Goal: Task Accomplishment & Management: Complete application form

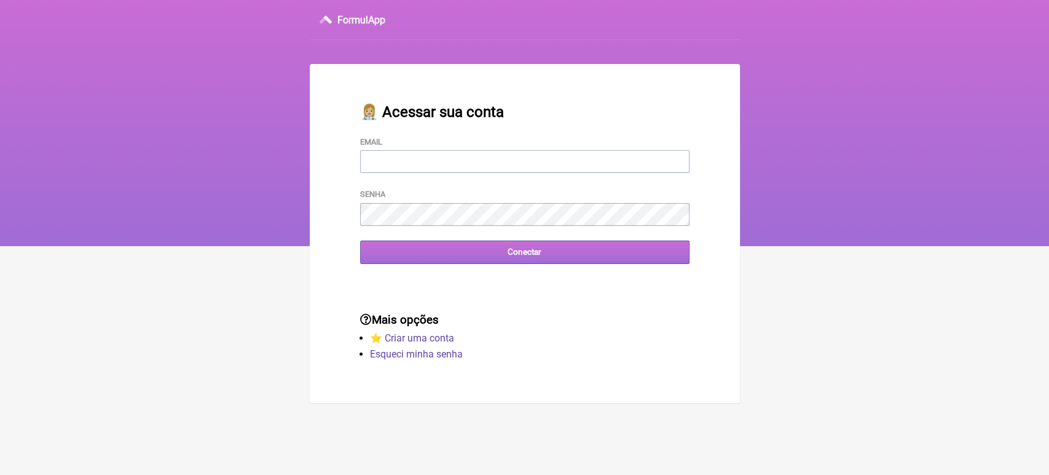
type input "[EMAIL_ADDRESS][DOMAIN_NAME]"
click at [531, 254] on input "Conectar" at bounding box center [524, 251] width 329 height 23
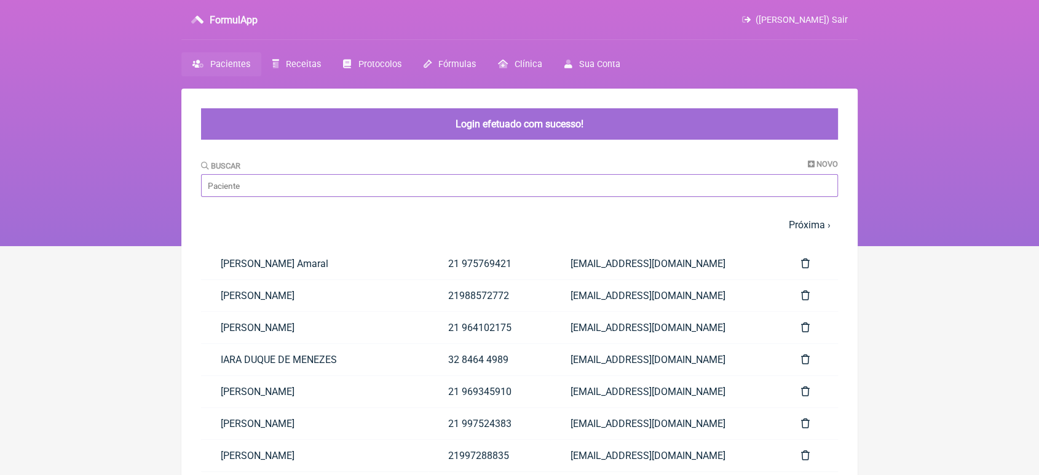
click at [278, 178] on input "Buscar" at bounding box center [519, 185] width 637 height 23
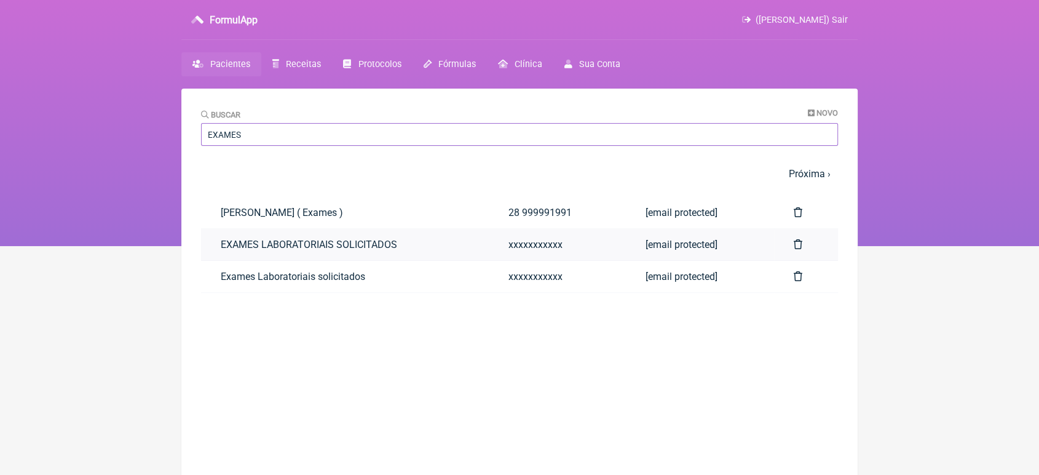
type input "EXAMES"
click at [288, 249] on link "EXAMES LABORATORIAIS SOLICITADOS" at bounding box center [345, 244] width 288 height 31
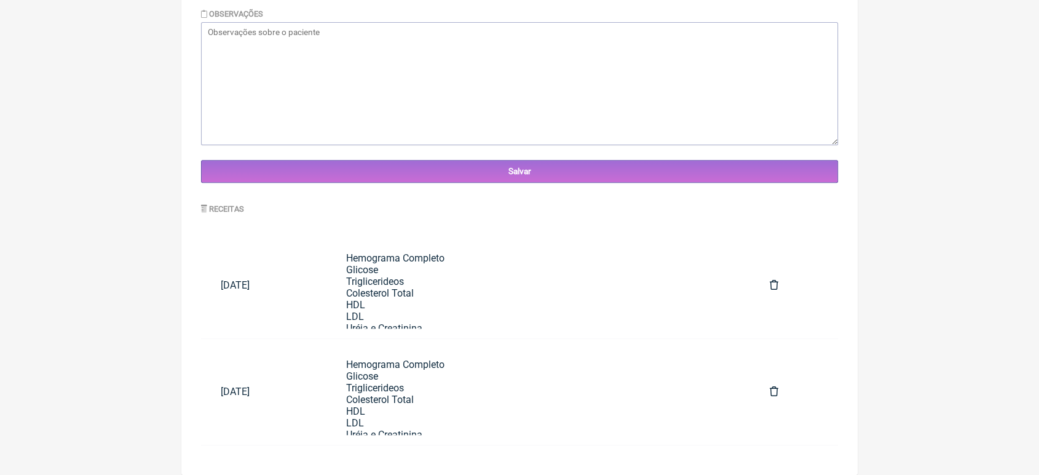
scroll to position [431, 0]
click at [617, 299] on div "Hemograma Completo Glicose Triglicerideos Colesterol Total HDL LDL Uréia e Crea…" at bounding box center [538, 450] width 384 height 397
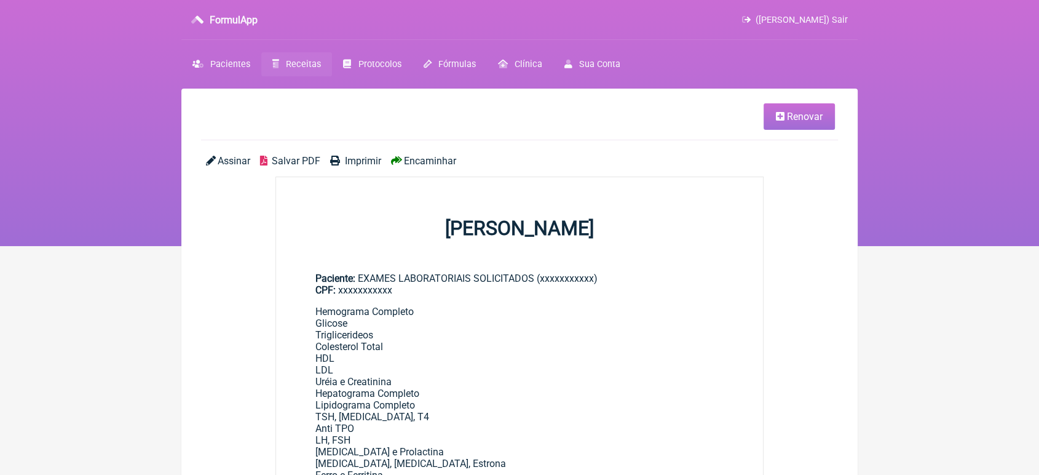
click at [811, 116] on span "Renovar" at bounding box center [805, 117] width 36 height 12
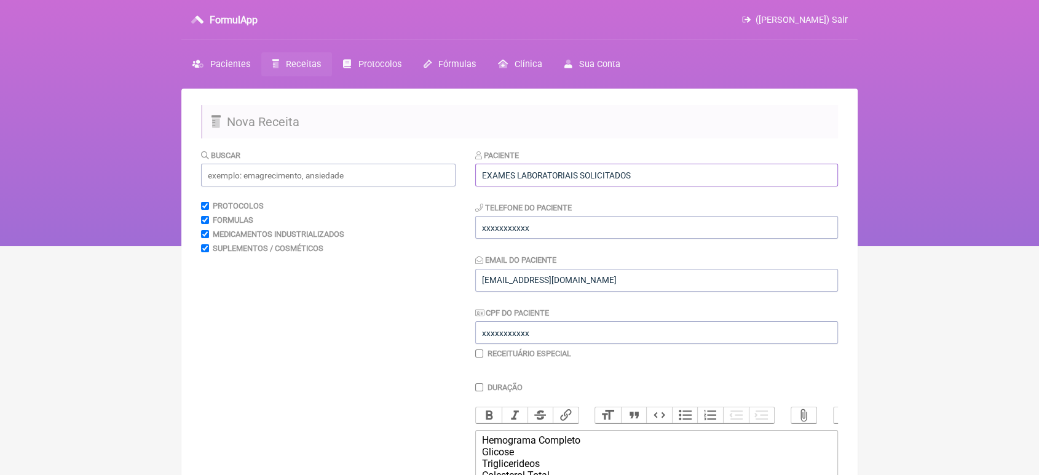
click at [717, 164] on input "EXAMES LABORATORIAIS SOLICITADOS" at bounding box center [656, 175] width 363 height 23
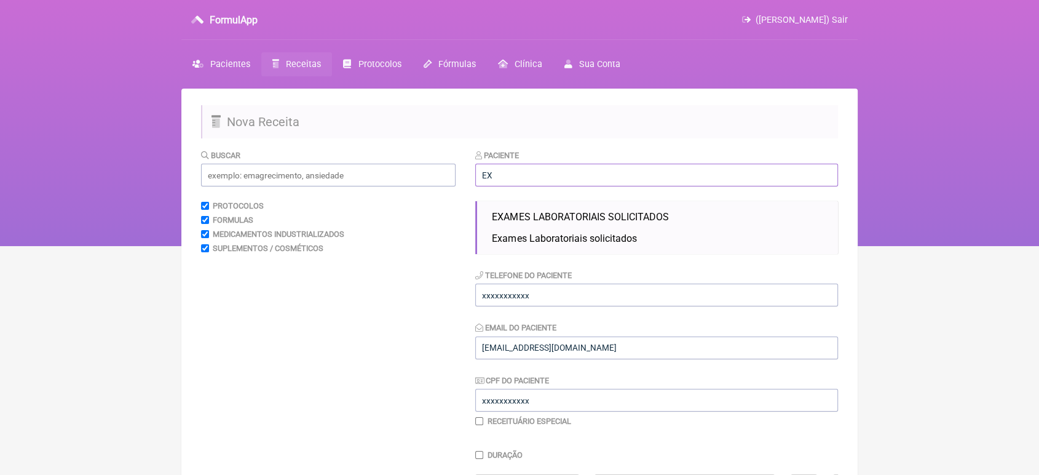
type input "E"
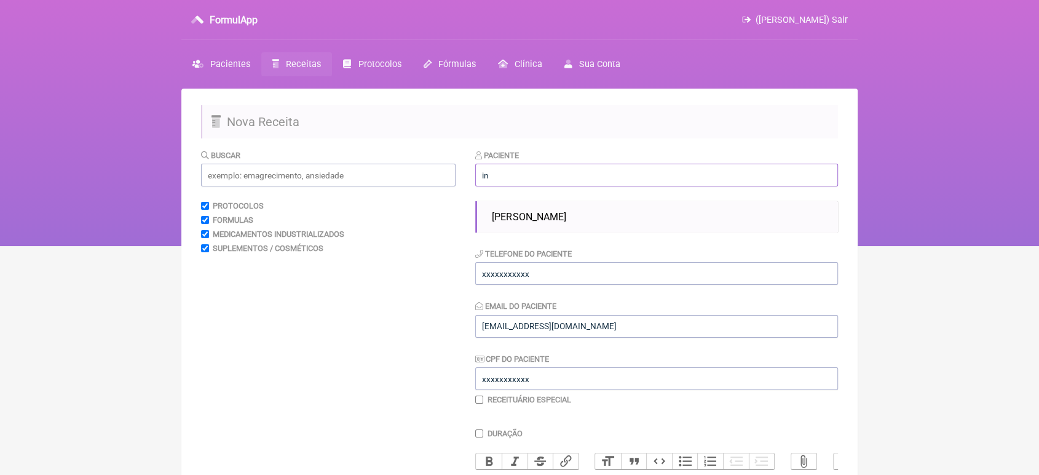
type input "i"
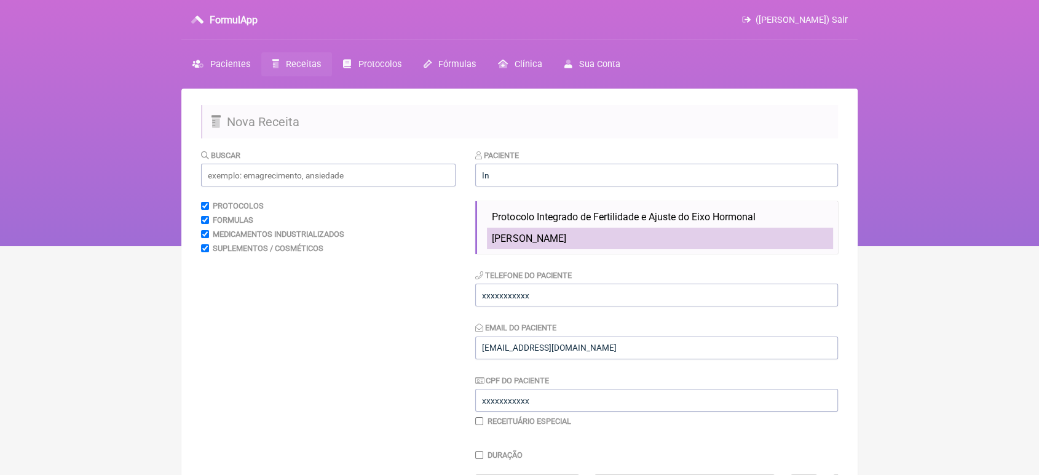
click at [562, 248] on li "[PERSON_NAME]" at bounding box center [660, 238] width 346 height 22
type input "[PERSON_NAME]"
type input "21 999213506"
type input "[EMAIL_ADDRESS][DOMAIN_NAME]"
type input "07357998738"
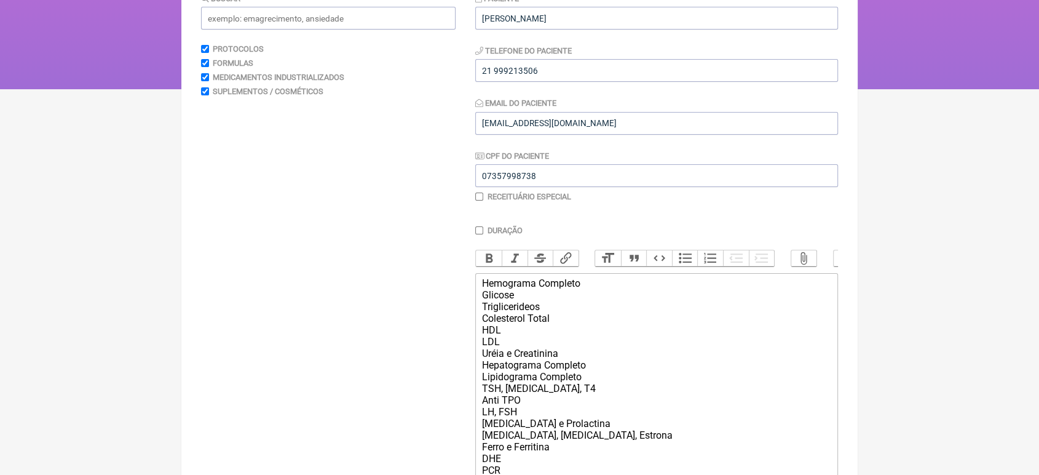
scroll to position [159, 0]
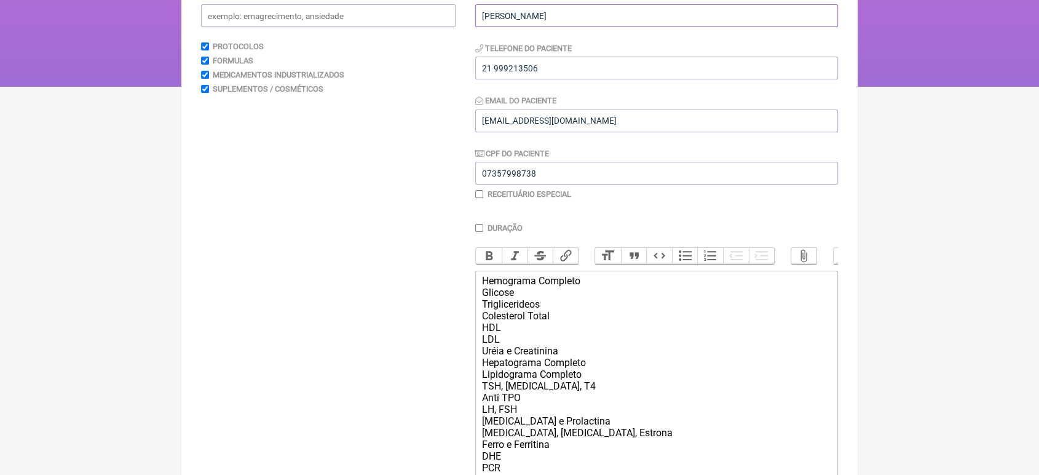
click at [573, 18] on input "[PERSON_NAME]" at bounding box center [656, 15] width 363 height 23
type input "I"
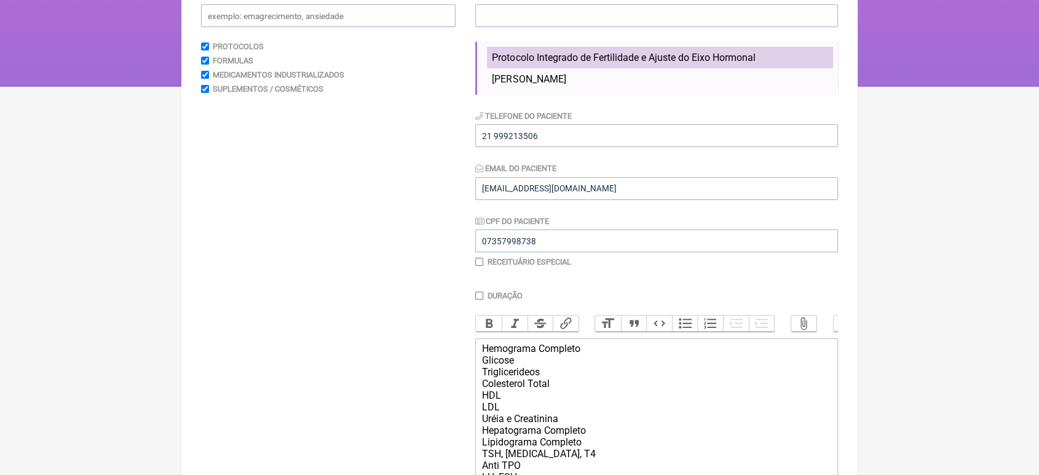
click at [556, 63] on span "Protocolo Integrado de Fertilidade e Ajuste do Eixo Hormonal" at bounding box center [623, 58] width 263 height 12
type input "Protocolo Integrado de Fertilidade e Ajuste do Eixo Hormonal"
type input "21969345910"
type input "[EMAIL_ADDRESS][DOMAIN_NAME]"
type input "076.800.287-70"
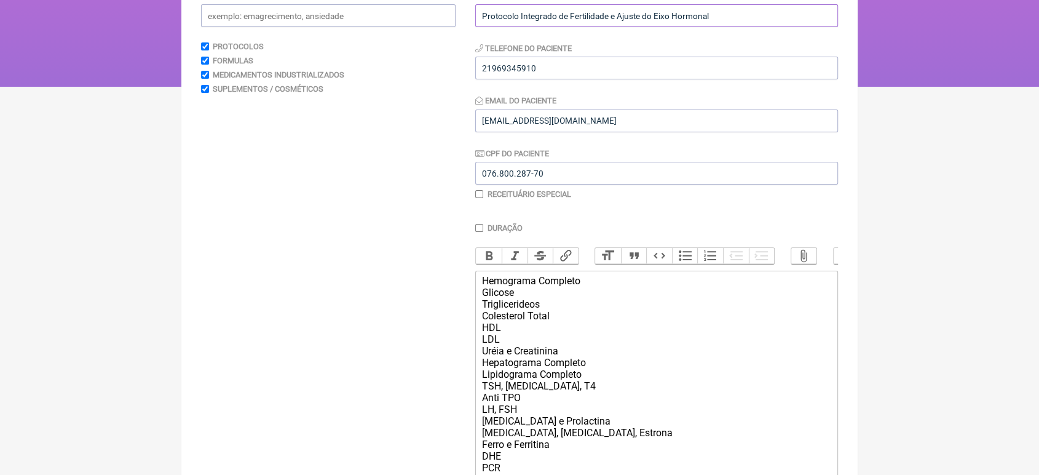
click at [721, 9] on input "Protocolo Integrado de Fertilidade e Ajuste do Eixo Hormonal" at bounding box center [656, 15] width 363 height 23
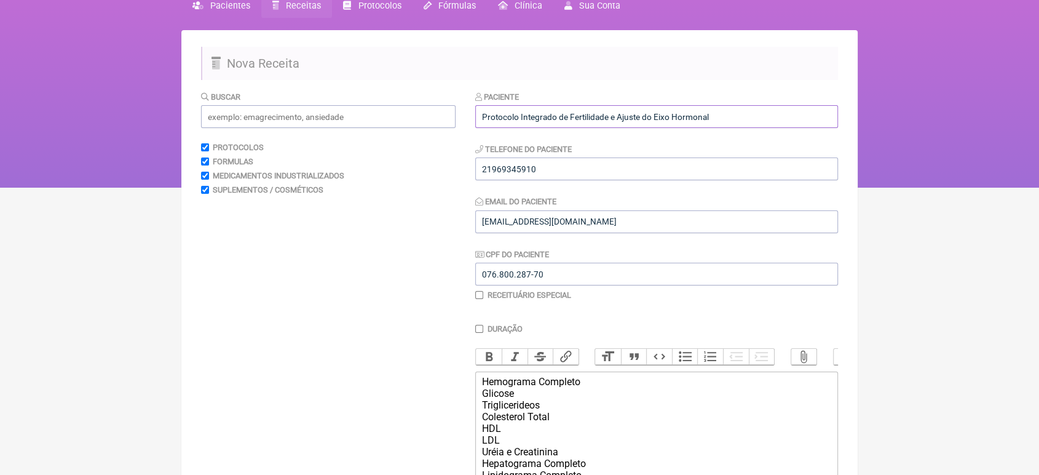
scroll to position [57, 0]
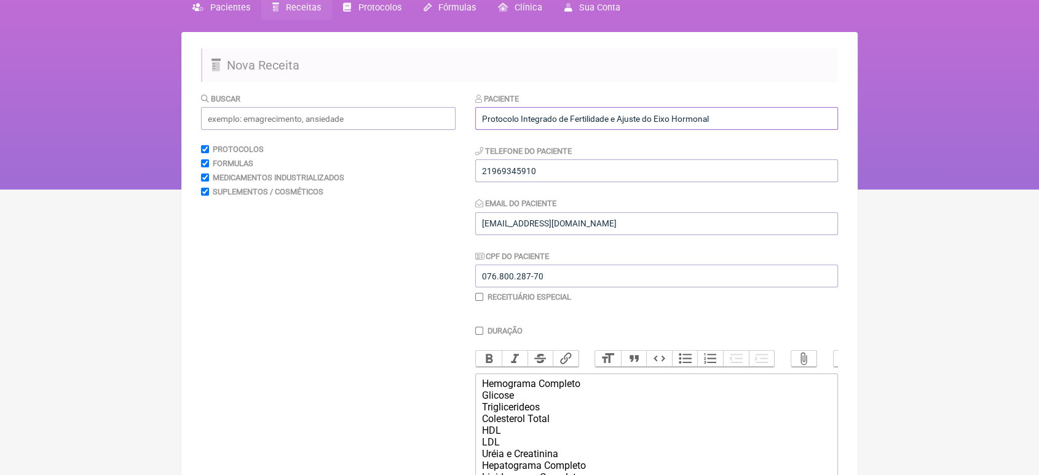
click at [782, 116] on input "Protocolo Integrado de Fertilidade e Ajuste do Eixo Hormonal" at bounding box center [656, 118] width 363 height 23
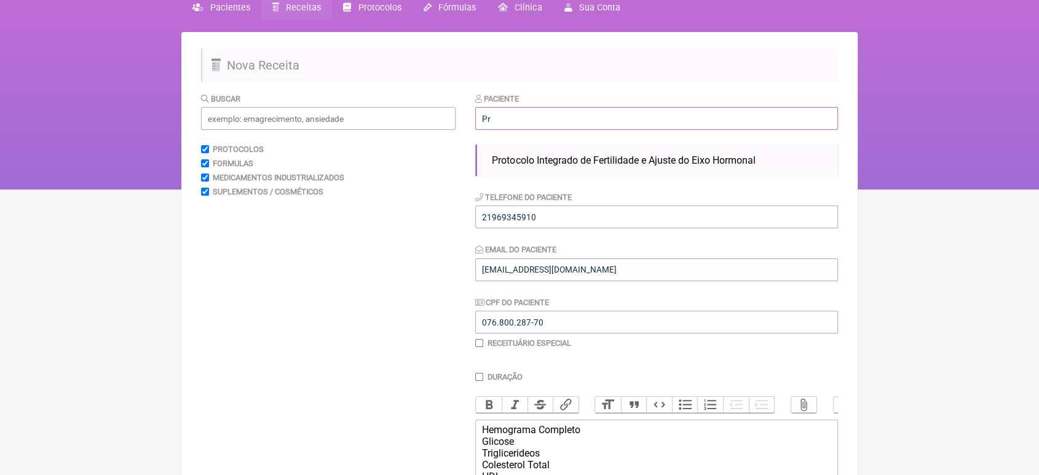
type input "P"
click at [594, 174] on ul "[PERSON_NAME]" at bounding box center [656, 159] width 363 height 31
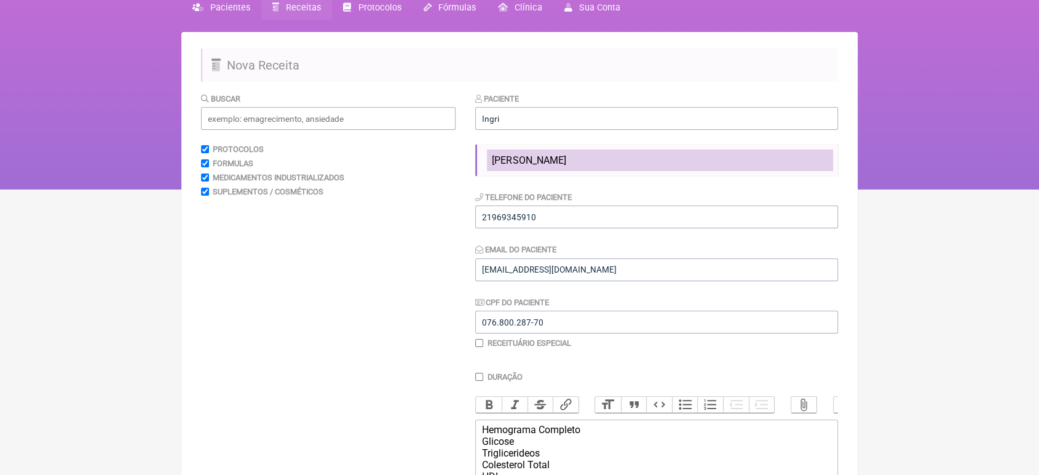
click at [567, 166] on li "[PERSON_NAME]" at bounding box center [660, 160] width 346 height 22
type input "[PERSON_NAME]"
type input "21 999213506"
type input "[EMAIL_ADDRESS][DOMAIN_NAME]"
type input "07357998738"
